Goal: Navigation & Orientation: Find specific page/section

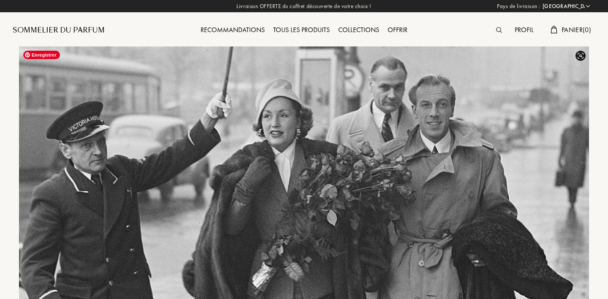
select select "FR"
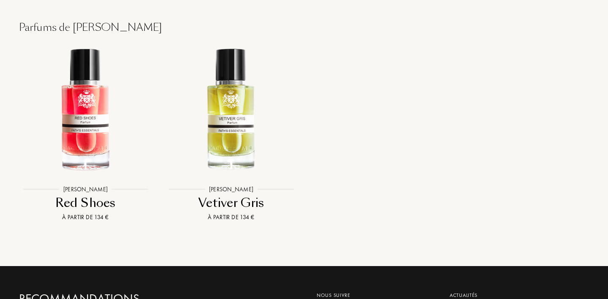
scroll to position [966, 0]
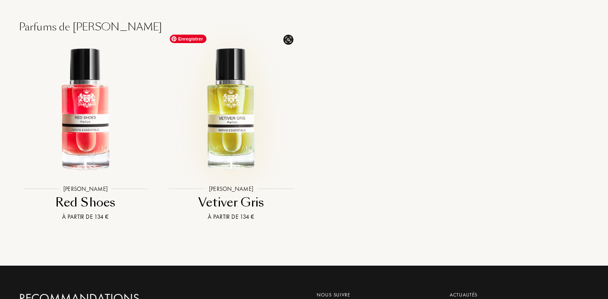
click at [245, 101] on img at bounding box center [231, 109] width 131 height 131
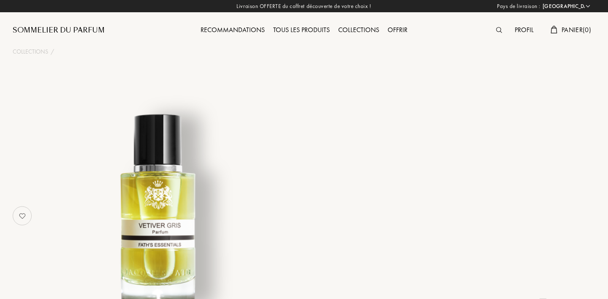
select select "FR"
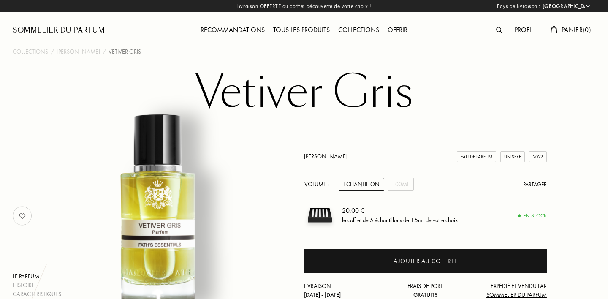
click at [325, 158] on link "[PERSON_NAME]" at bounding box center [326, 156] width 44 height 8
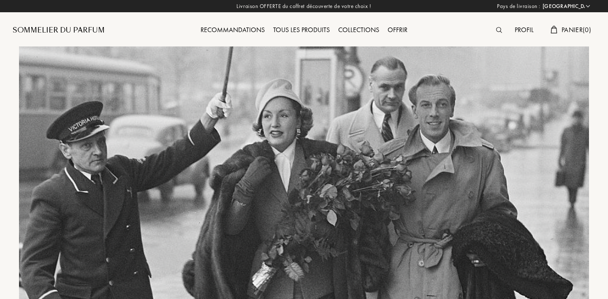
select select "FR"
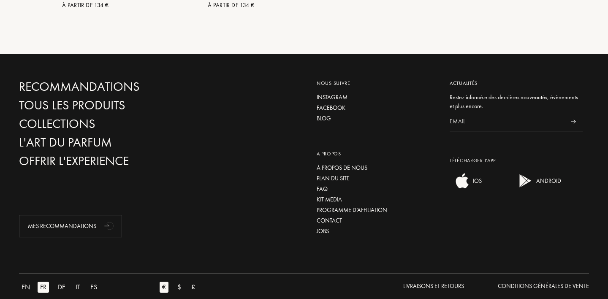
scroll to position [1179, 0]
